Goal: Find specific page/section: Find specific page/section

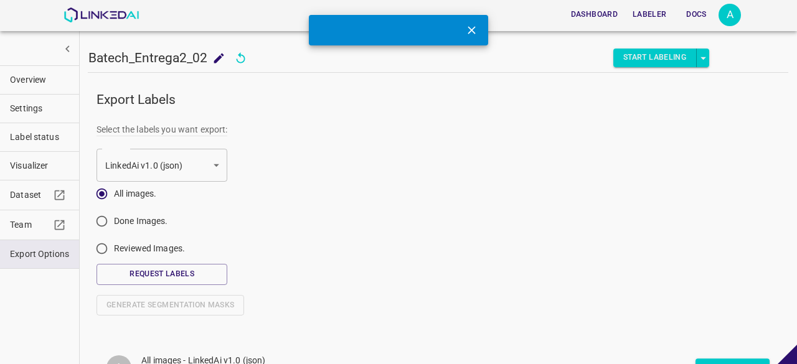
scroll to position [77, 0]
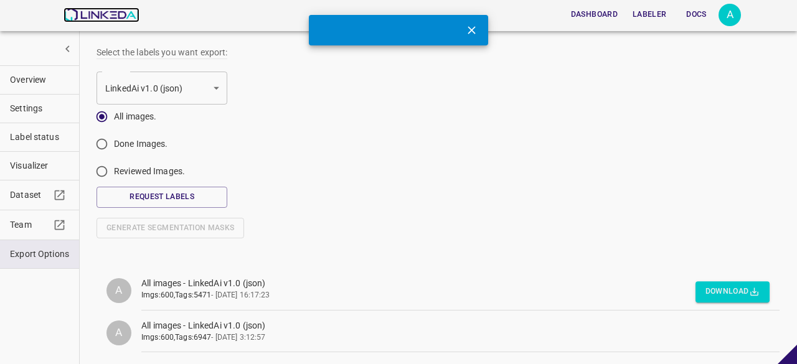
click at [110, 17] on img at bounding box center [100, 14] width 75 height 15
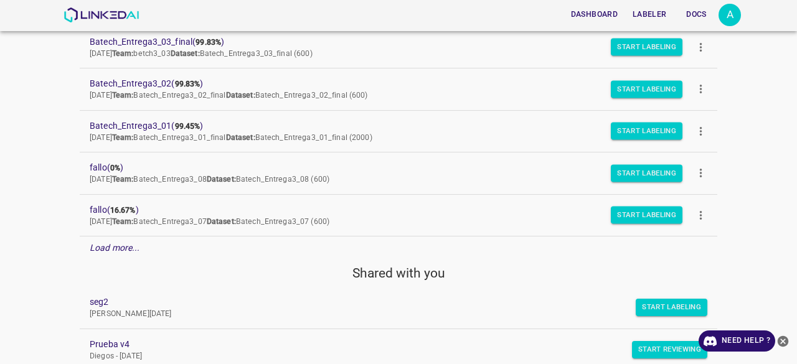
click at [108, 253] on div "Load more..." at bounding box center [398, 248] width 637 height 23
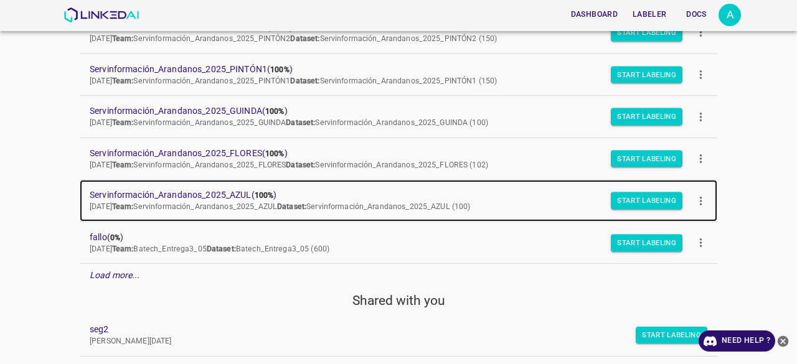
scroll to position [685, 0]
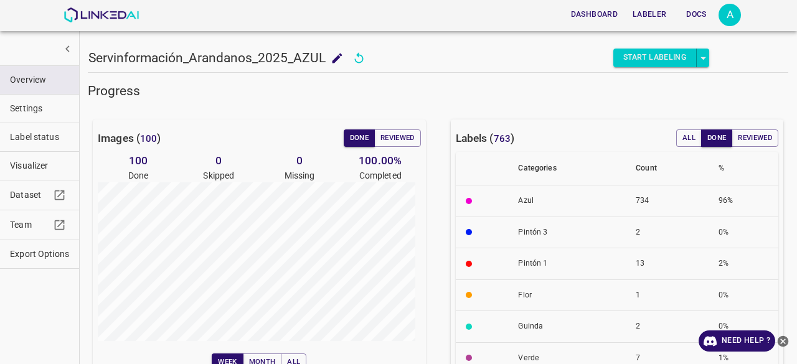
click at [32, 164] on span "Visualizer" at bounding box center [39, 165] width 59 height 13
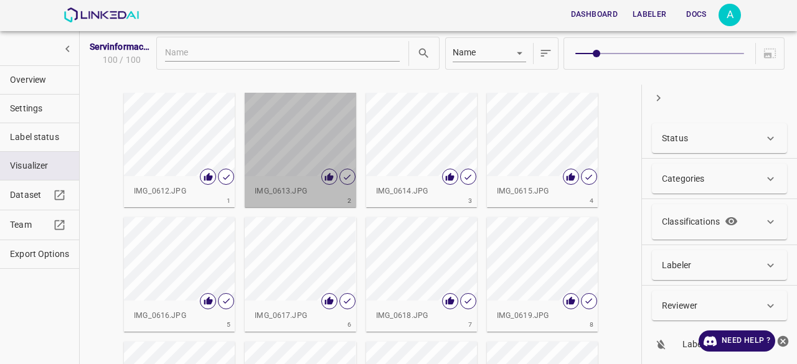
click at [279, 136] on div "button" at bounding box center [300, 134] width 111 height 83
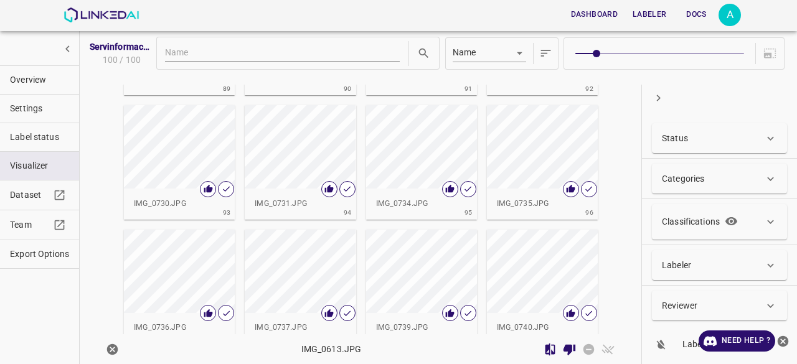
scroll to position [2812, 0]
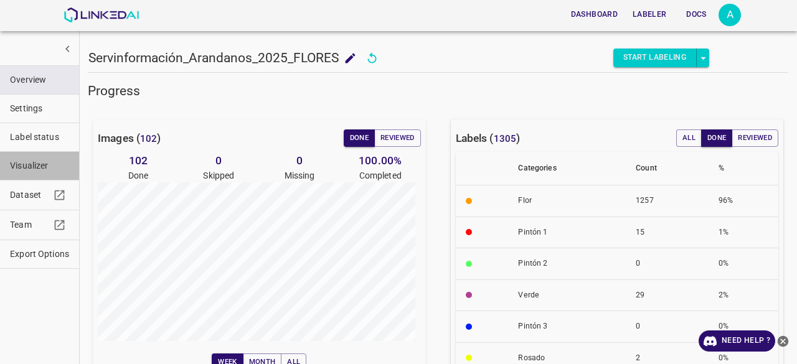
click at [50, 170] on span "Visualizer" at bounding box center [39, 165] width 59 height 13
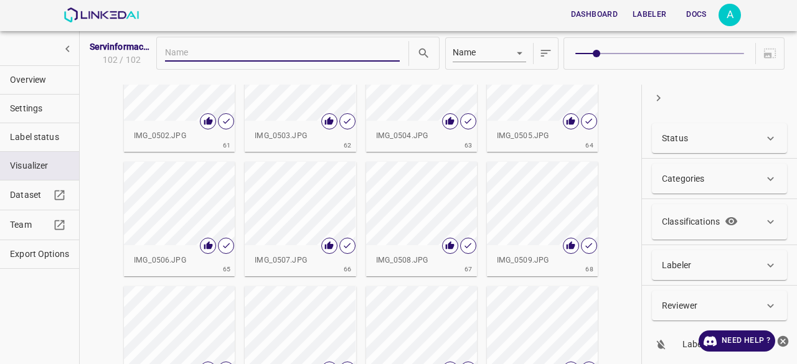
scroll to position [1875, 0]
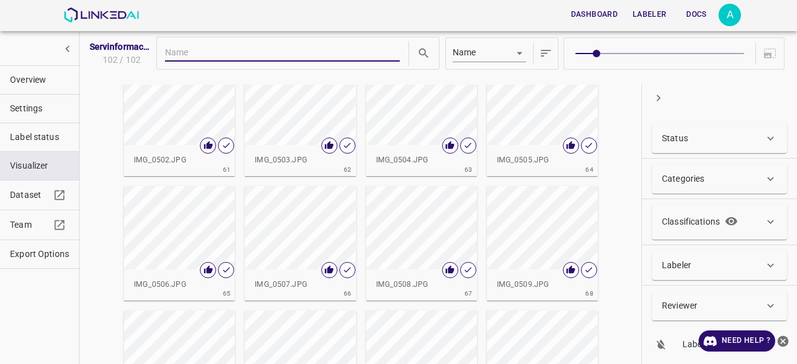
click at [309, 215] on div "button" at bounding box center [300, 227] width 111 height 83
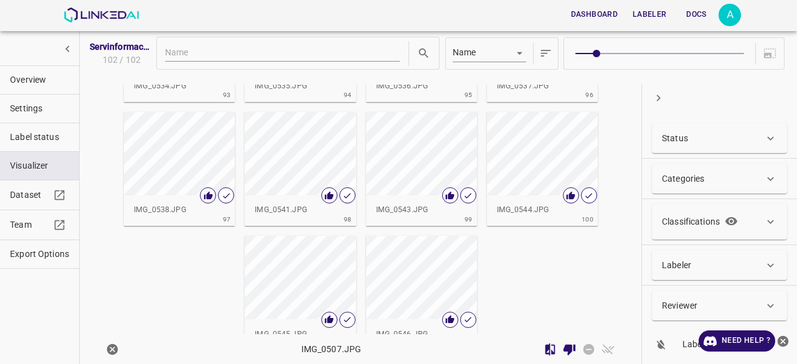
scroll to position [2936, 0]
